Goal: Task Accomplishment & Management: Manage account settings

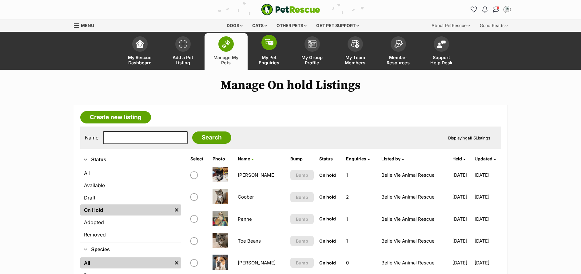
click at [265, 62] on span "My Pet Enquiries" at bounding box center [269, 60] width 28 height 10
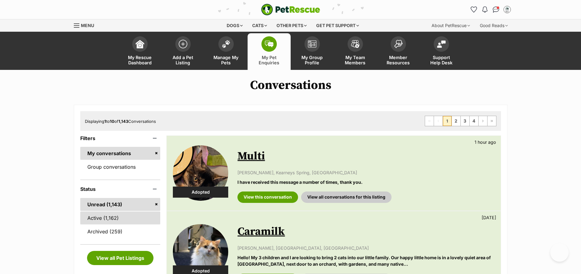
click at [101, 216] on link "Active (1,162)" at bounding box center [120, 217] width 80 height 13
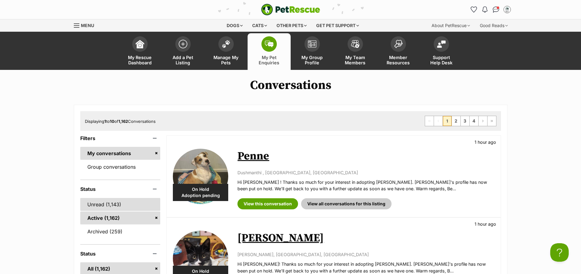
click at [117, 206] on link "Unread (1,143)" at bounding box center [120, 204] width 80 height 13
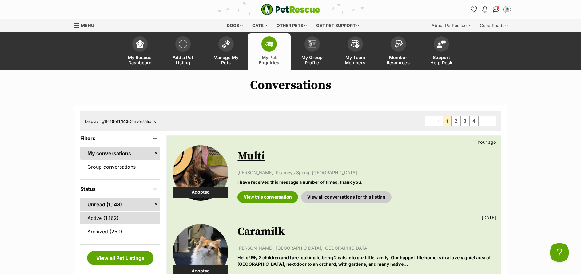
click at [98, 217] on link "Active (1,162)" at bounding box center [120, 217] width 80 height 13
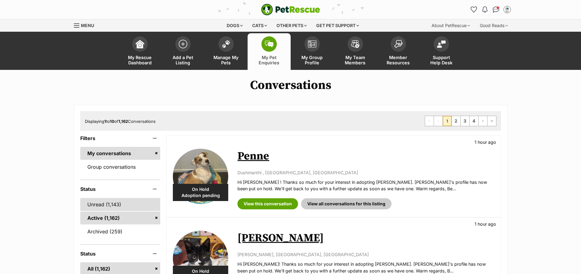
click at [88, 202] on link "Unread (1,143)" at bounding box center [120, 204] width 80 height 13
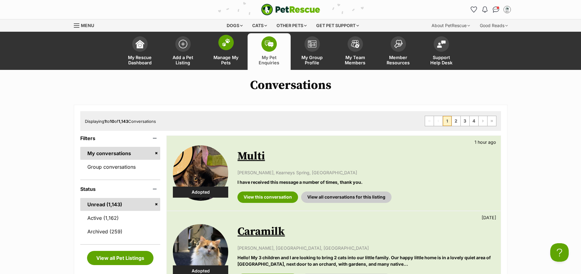
click at [221, 66] on link "Manage My Pets" at bounding box center [226, 51] width 43 height 37
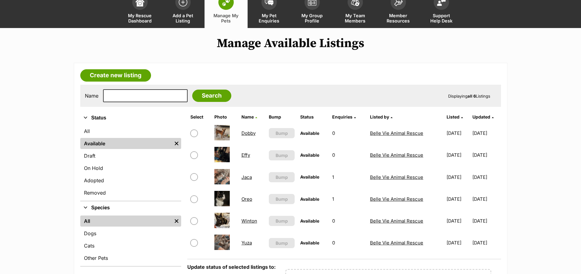
scroll to position [45, 0]
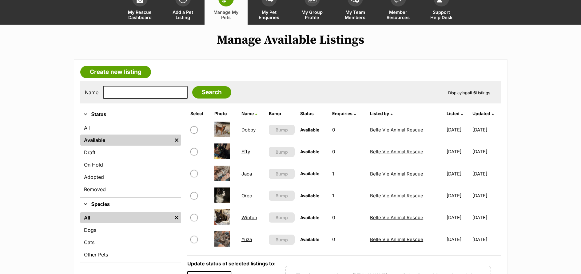
click at [248, 130] on link "Dobby" at bounding box center [248, 130] width 14 height 6
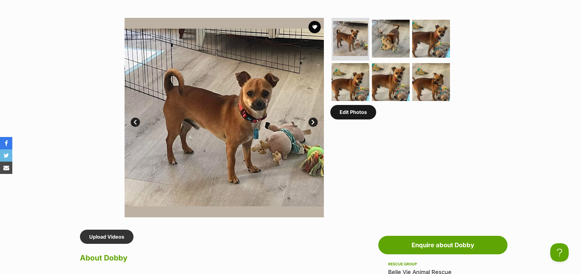
click at [343, 117] on link "Edit Photos" at bounding box center [353, 112] width 46 height 14
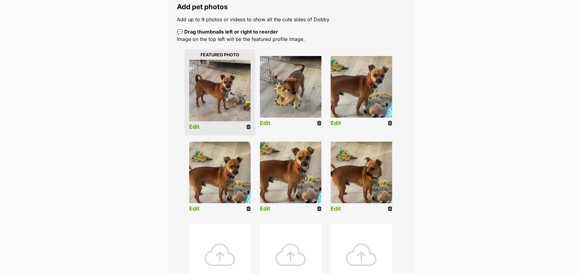
scroll to position [112, 0]
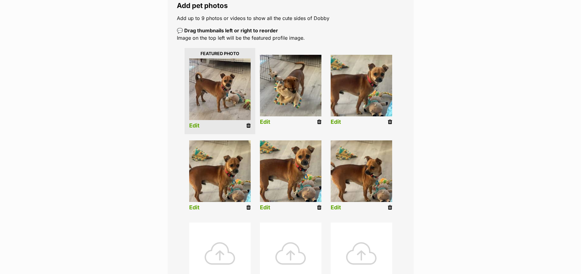
click at [388, 206] on icon at bounding box center [390, 208] width 4 height 6
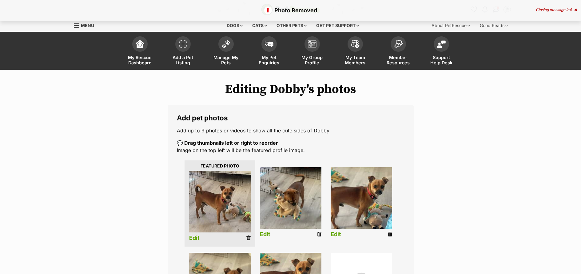
click at [321, 233] on icon at bounding box center [319, 234] width 4 height 6
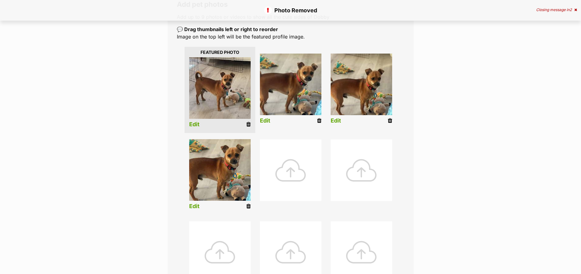
click at [390, 119] on icon at bounding box center [390, 121] width 4 height 6
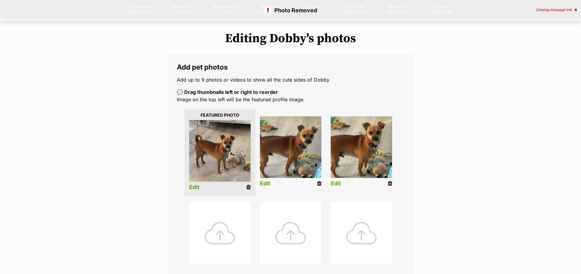
scroll to position [117, 0]
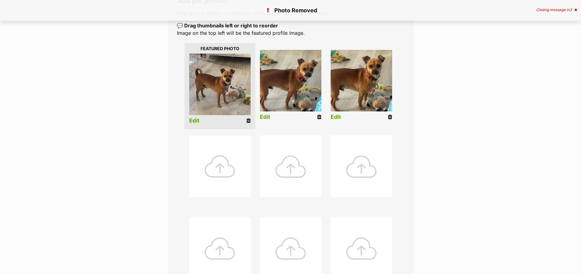
click at [223, 168] on div at bounding box center [220, 166] width 62 height 62
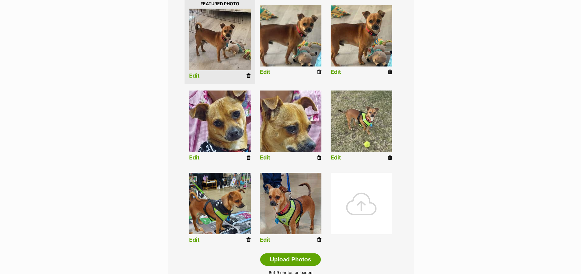
scroll to position [158, 0]
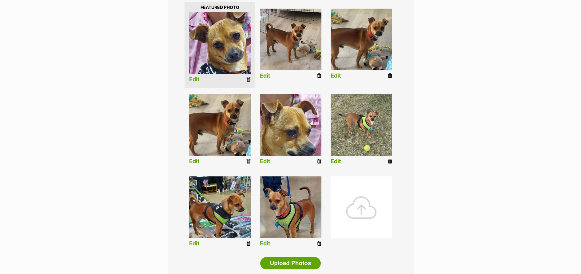
click at [342, 163] on li "Edit" at bounding box center [361, 130] width 71 height 79
click at [334, 159] on link "Edit" at bounding box center [336, 161] width 10 height 6
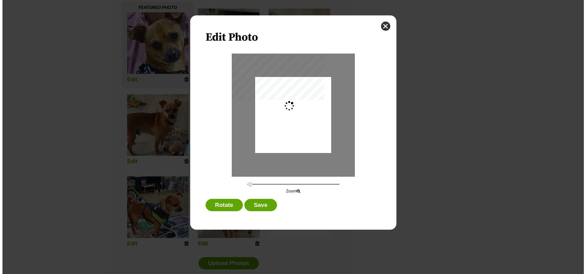
scroll to position [0, 0]
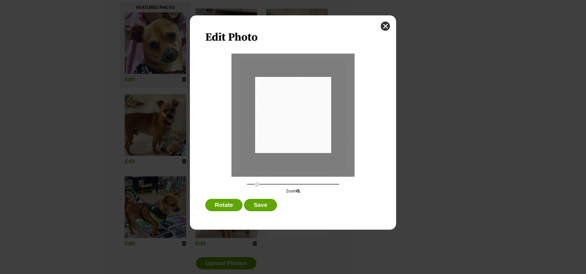
drag, startPoint x: 249, startPoint y: 182, endPoint x: 257, endPoint y: 184, distance: 7.8
type input "0.3806"
click at [257, 184] on input "Dialog Window - Close (Press escape to close)" at bounding box center [293, 184] width 92 height 6
drag, startPoint x: 275, startPoint y: 135, endPoint x: 279, endPoint y: 132, distance: 5.0
click at [279, 132] on div "Dialog Window - Close (Press escape to close)" at bounding box center [297, 112] width 106 height 112
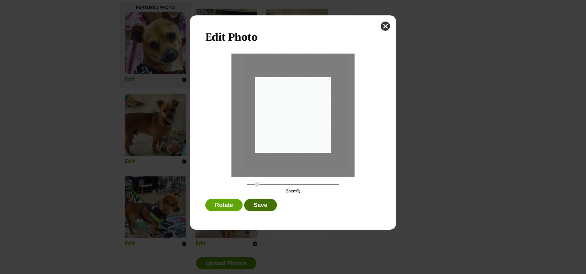
click at [268, 207] on button "Save" at bounding box center [260, 205] width 33 height 12
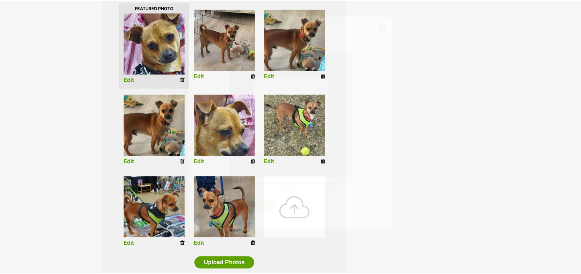
scroll to position [158, 0]
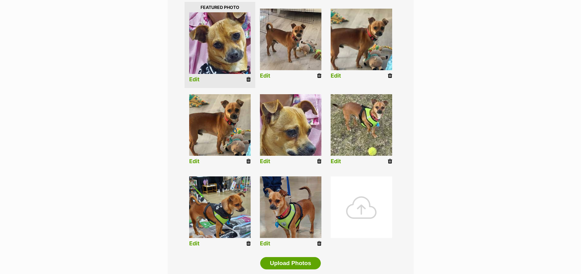
click at [354, 215] on div at bounding box center [362, 207] width 62 height 62
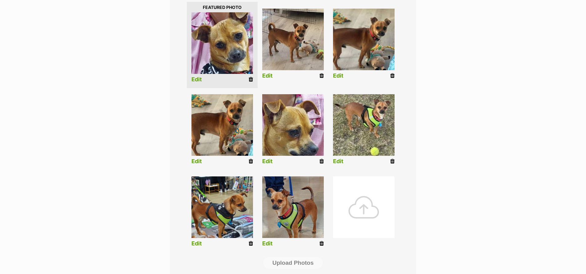
click at [360, 210] on body "Skip to main content Log in to favourite this pet Log in Or sign up Search PetR…" at bounding box center [293, 243] width 586 height 802
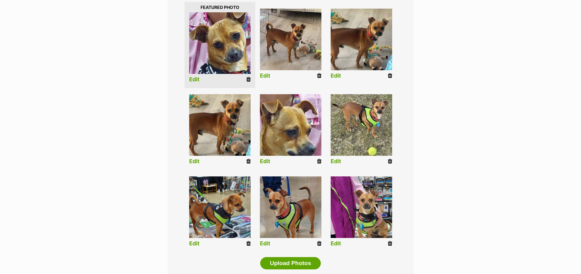
click at [336, 244] on link "Edit" at bounding box center [336, 243] width 10 height 6
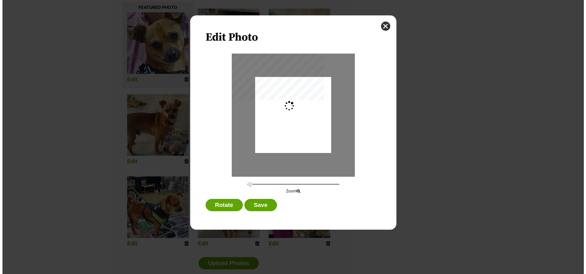
scroll to position [0, 0]
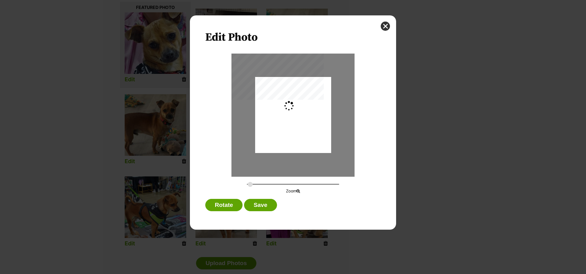
type input "0.2744"
drag, startPoint x: 321, startPoint y: 143, endPoint x: 316, endPoint y: 145, distance: 5.5
click at [316, 145] on div "Dialog Window - Close (Press escape to close)" at bounding box center [293, 116] width 76 height 101
click at [270, 205] on button "Save" at bounding box center [260, 205] width 33 height 12
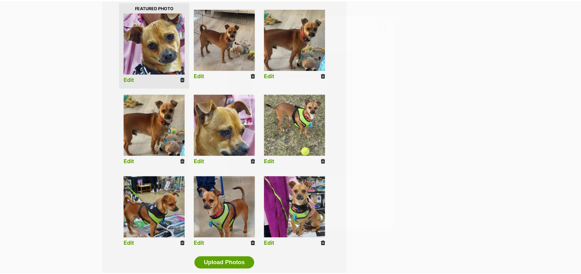
scroll to position [158, 0]
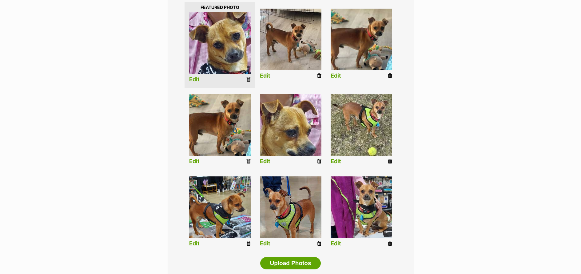
click at [266, 161] on link "Edit" at bounding box center [265, 161] width 10 height 6
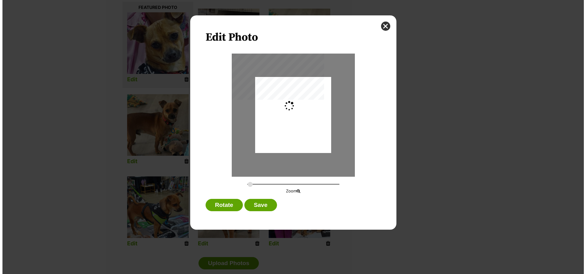
scroll to position [0, 0]
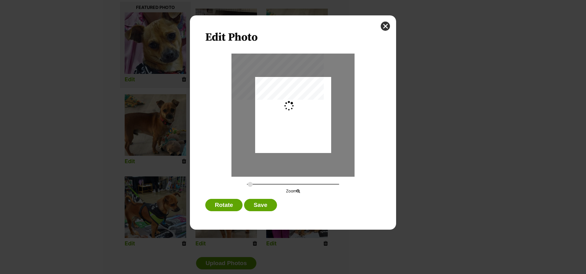
type input "0.2744"
drag, startPoint x: 321, startPoint y: 135, endPoint x: 319, endPoint y: 143, distance: 7.5
click at [319, 143] on div "Dialog Window - Close (Press escape to close)" at bounding box center [293, 123] width 76 height 102
click at [265, 207] on button "Save" at bounding box center [260, 205] width 33 height 12
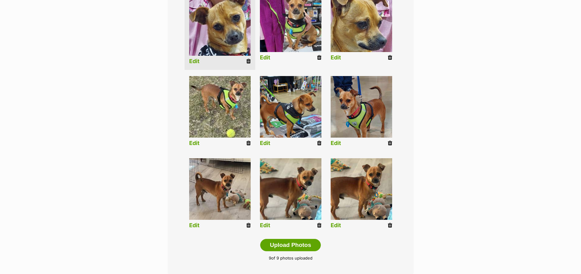
scroll to position [187, 0]
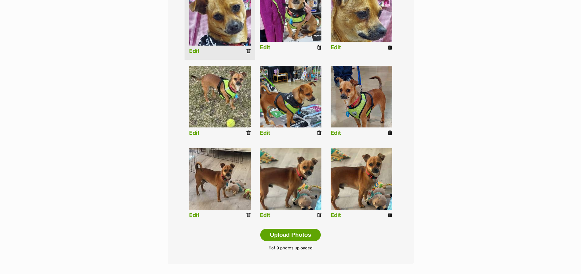
click at [391, 216] on icon at bounding box center [390, 215] width 4 height 6
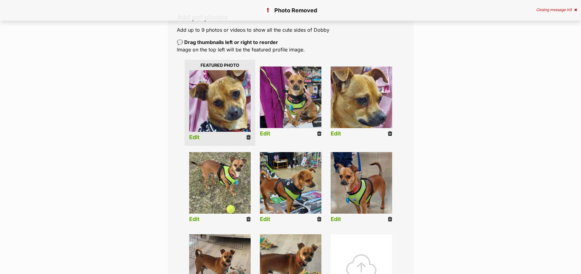
scroll to position [201, 0]
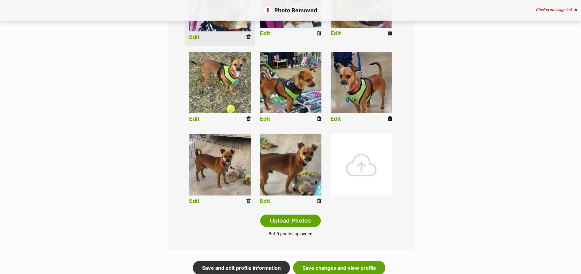
click at [356, 164] on div at bounding box center [362, 165] width 62 height 62
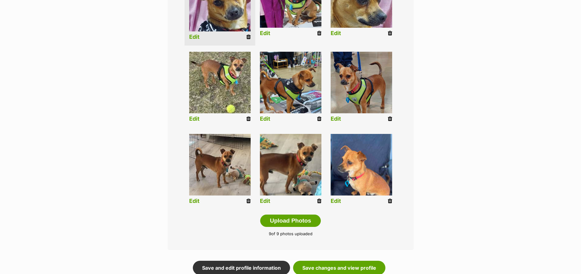
click at [337, 200] on link "Edit" at bounding box center [336, 201] width 10 height 6
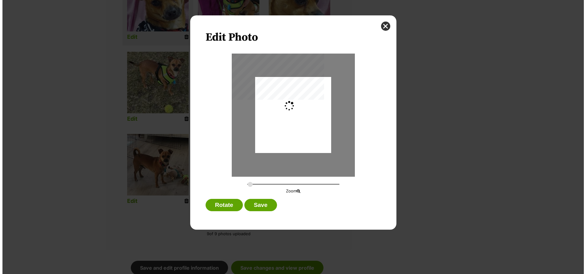
scroll to position [0, 0]
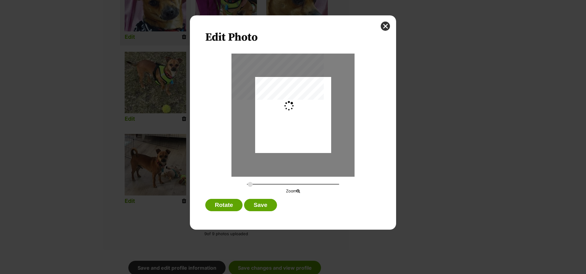
type input "0.2744"
drag, startPoint x: 310, startPoint y: 136, endPoint x: 309, endPoint y: 140, distance: 4.4
click at [309, 140] on div "Dialog Window - Close (Press escape to close)" at bounding box center [293, 120] width 76 height 110
click at [262, 209] on button "Save" at bounding box center [260, 205] width 33 height 12
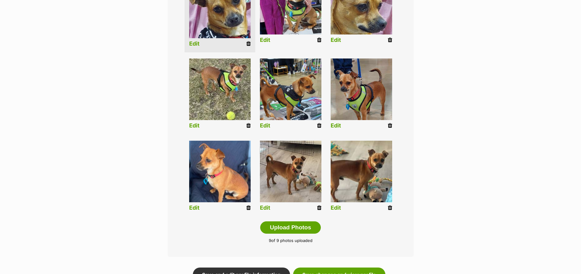
scroll to position [259, 0]
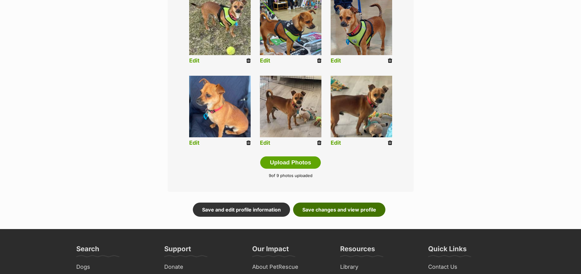
click at [367, 214] on link "Save changes and view profile" at bounding box center [339, 209] width 92 height 14
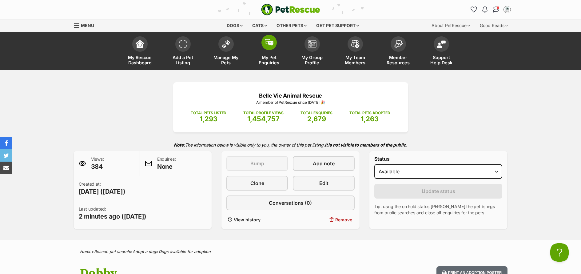
click at [272, 63] on span "My Pet Enquiries" at bounding box center [269, 60] width 28 height 10
